Goal: Task Accomplishment & Management: Use online tool/utility

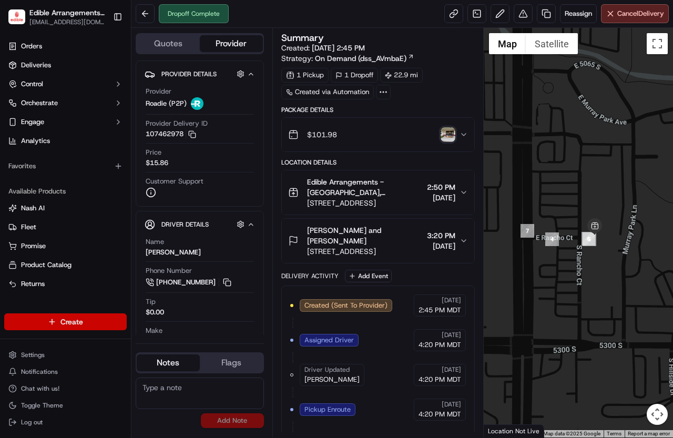
click at [80, 318] on html "Edible Arrangements - Murray, UT ut1716@edible.store Toggle Sidebar Orders Deli…" at bounding box center [336, 219] width 673 height 438
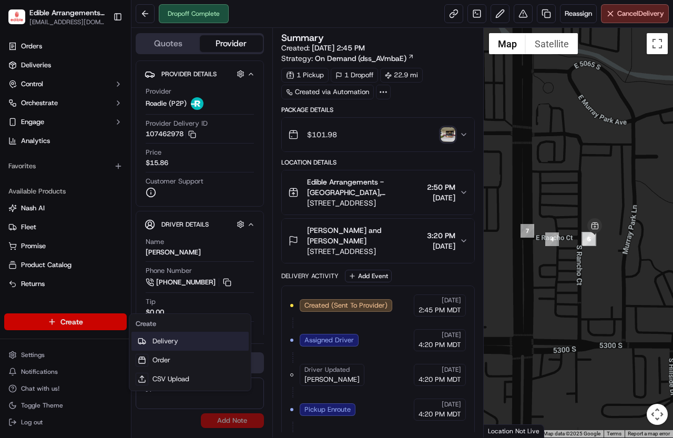
click at [195, 342] on link "Delivery" at bounding box center [189, 341] width 117 height 19
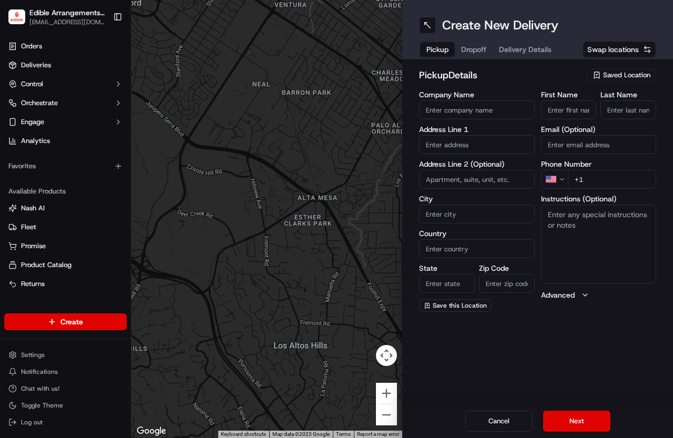
click at [640, 70] on div "Saved Location" at bounding box center [620, 75] width 69 height 13
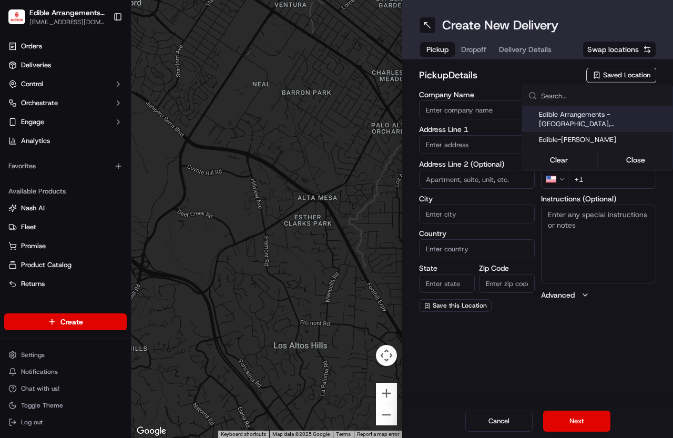
click at [544, 119] on span "Edible Arrangements - [GEOGRAPHIC_DATA], [GEOGRAPHIC_DATA]" at bounding box center [603, 119] width 129 height 19
type input "Edible Arrangements - [GEOGRAPHIC_DATA], [GEOGRAPHIC_DATA]"
type input "5211 S State St"
type input "Murray"
type input "US"
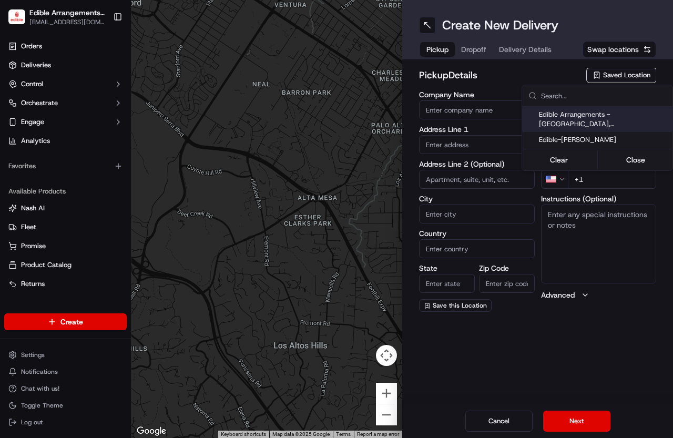
type input "UT"
type input "84107"
type input "UT1716@edible.store"
type input "+1 801 261 2400"
type textarea "Please come inside the store to pick up the arrangement."
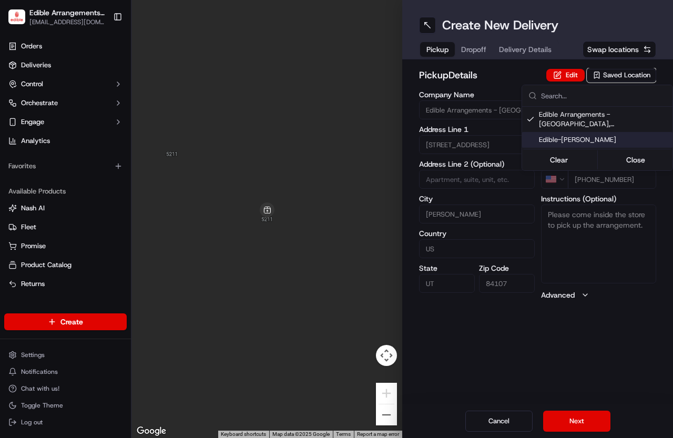
click at [586, 410] on html "Edible Arrangements - Murray, UT ut1716@edible.store Toggle Sidebar Orders Deli…" at bounding box center [336, 219] width 673 height 438
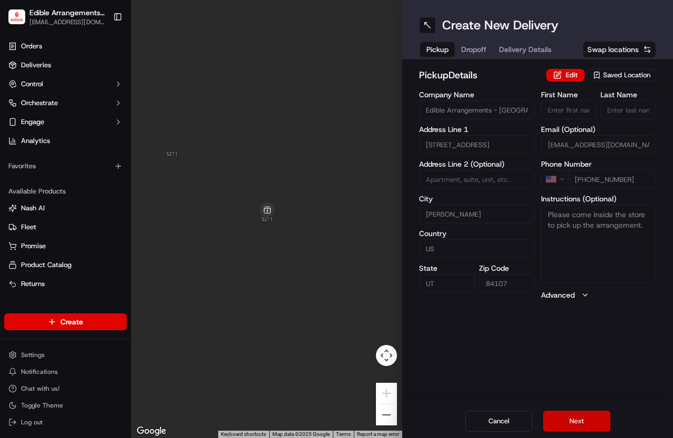
click at [579, 418] on button "Next" at bounding box center [576, 420] width 67 height 21
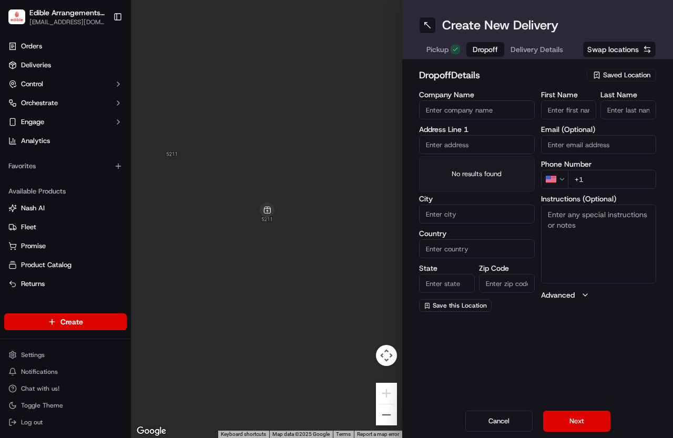
click at [481, 142] on input "text" at bounding box center [477, 144] width 116 height 19
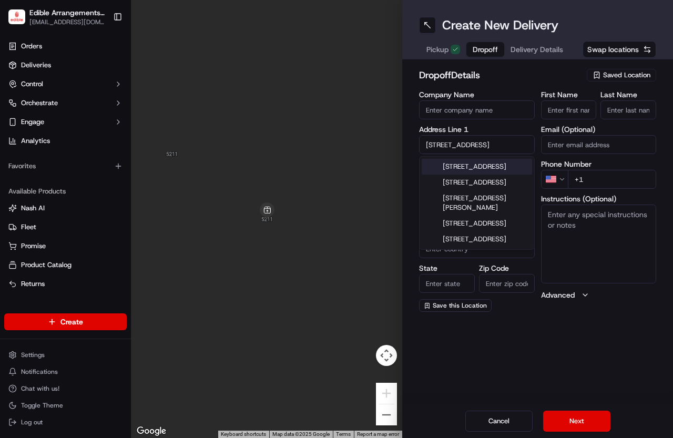
click at [494, 172] on div "578 N Hill Farms Ln, Kaysville, UT" at bounding box center [476, 167] width 110 height 16
type input "[STREET_ADDRESS]"
type input "Kaysville"
type input "United States"
type input "UT"
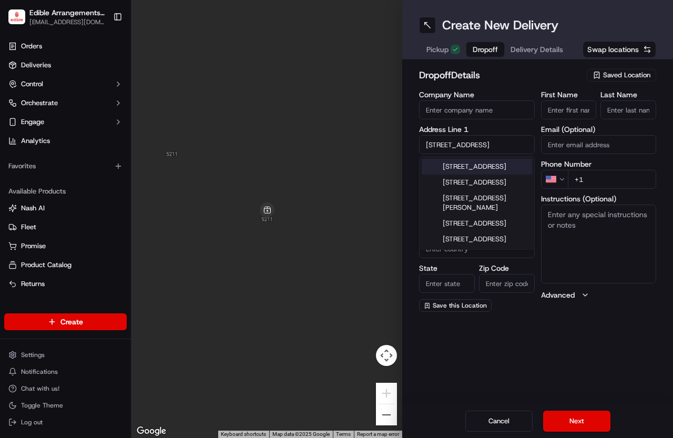
type input "84037"
type input "578 Hill Farms Lane"
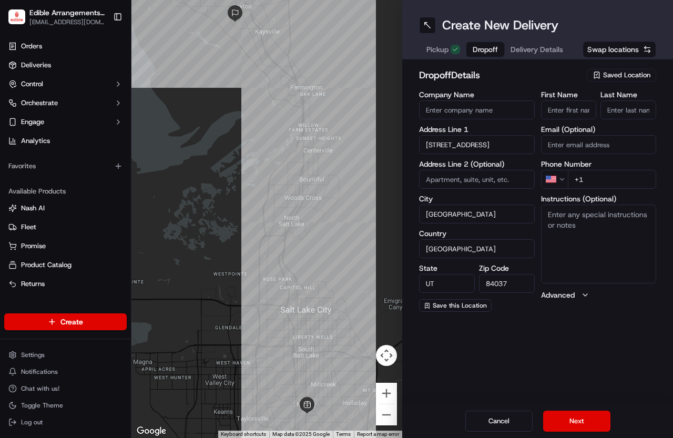
click at [596, 171] on input "+1" at bounding box center [611, 179] width 89 height 19
type input "+1 801 654 0749"
click at [558, 110] on input "First Name" at bounding box center [569, 109] width 56 height 19
type input "david van"
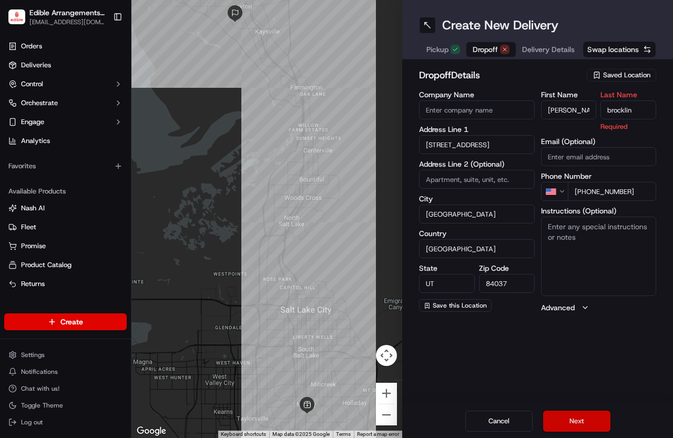
type input "brocklin"
click at [579, 417] on button "Next" at bounding box center [576, 420] width 67 height 21
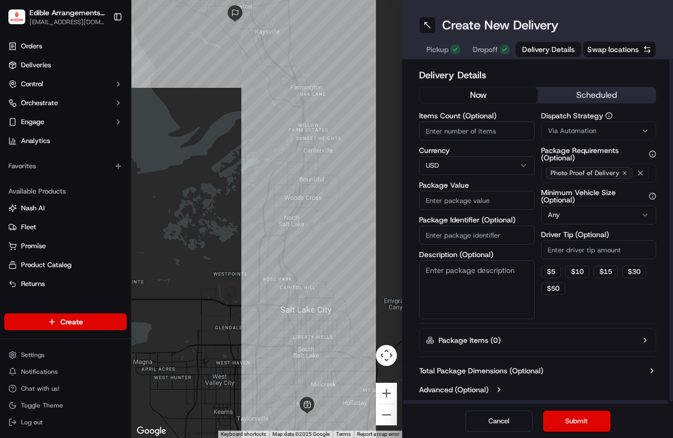
click at [647, 317] on div "Dispatch Strategy Via Automation Package Requirements (Optional) Photo Proof of…" at bounding box center [599, 215] width 116 height 207
click at [483, 203] on input "Package Value" at bounding box center [477, 200] width 116 height 19
type input "107.97"
click at [580, 419] on button "Submit" at bounding box center [576, 420] width 67 height 21
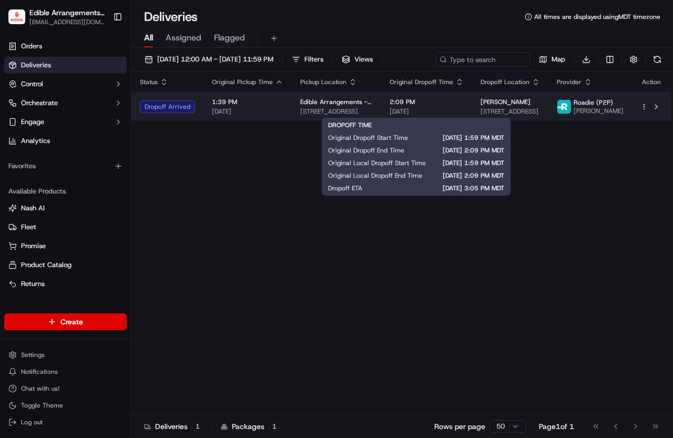
click at [449, 109] on span "[DATE]" at bounding box center [426, 111] width 74 height 8
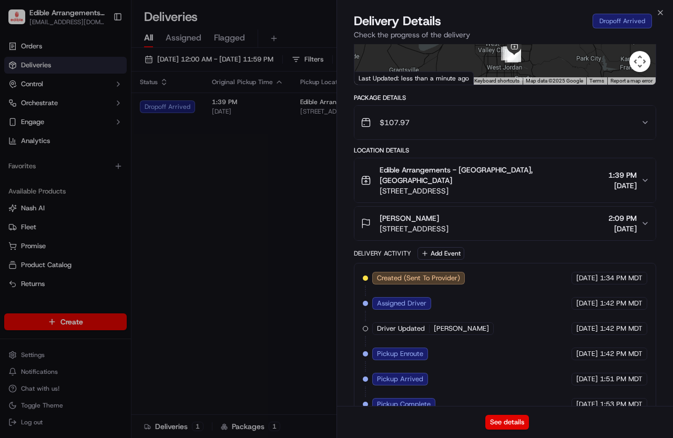
scroll to position [218, 0]
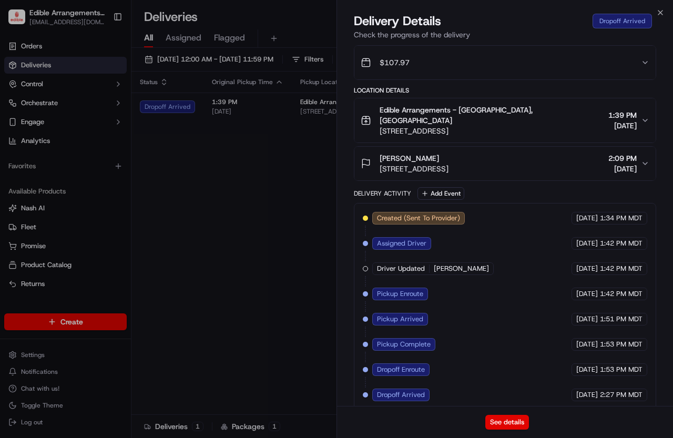
click at [401, 390] on span "Dropoff Arrived" at bounding box center [401, 394] width 48 height 9
click at [497, 418] on button "See details" at bounding box center [507, 422] width 44 height 15
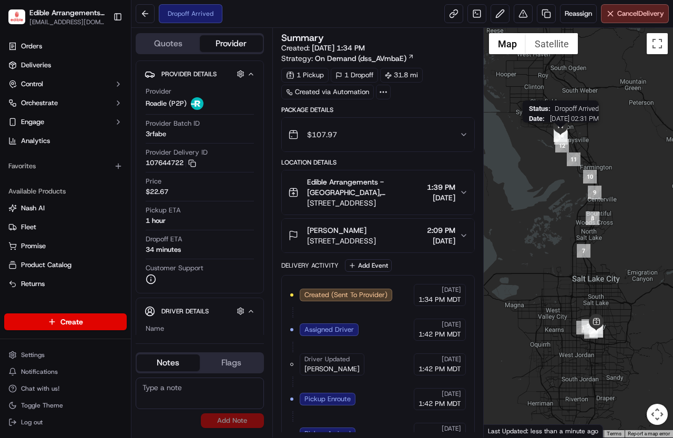
click at [564, 135] on img "15" at bounding box center [560, 135] width 14 height 14
click at [560, 134] on img at bounding box center [560, 126] width 17 height 17
click at [558, 135] on img at bounding box center [560, 126] width 17 height 17
